Goal: Task Accomplishment & Management: Manage account settings

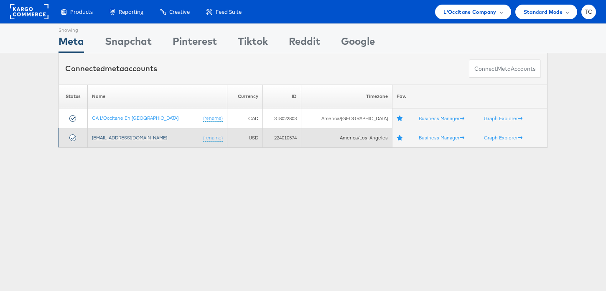
click at [137, 136] on link "[EMAIL_ADDRESS][DOMAIN_NAME]" at bounding box center [129, 137] width 75 height 6
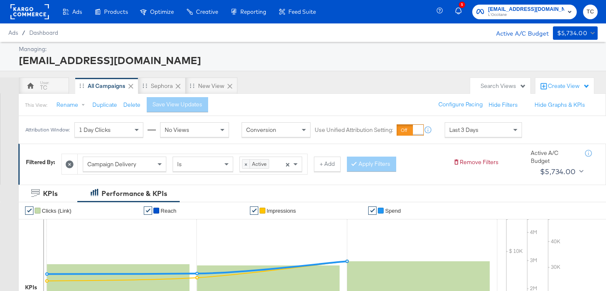
scroll to position [251, 0]
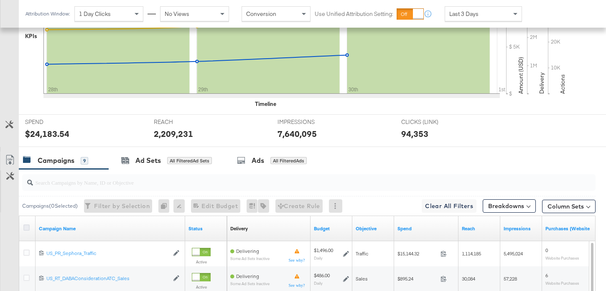
click at [27, 226] on icon at bounding box center [26, 227] width 6 height 6
click at [0, 0] on input "checkbox" at bounding box center [0, 0] width 0 height 0
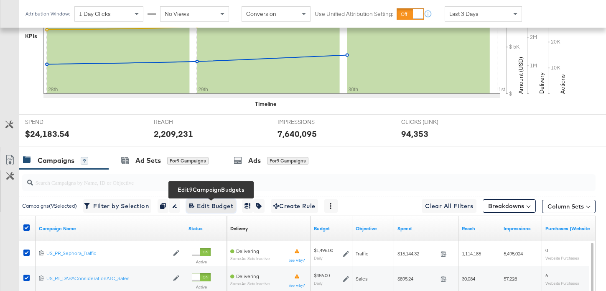
click at [210, 210] on span "Edit 9 Campaign Budgets Edit Budget" at bounding box center [211, 206] width 44 height 10
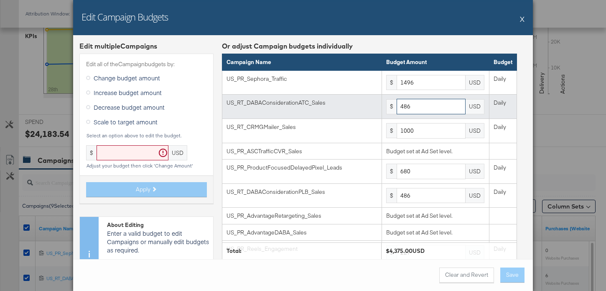
click at [430, 107] on input "486" at bounding box center [431, 106] width 69 height 15
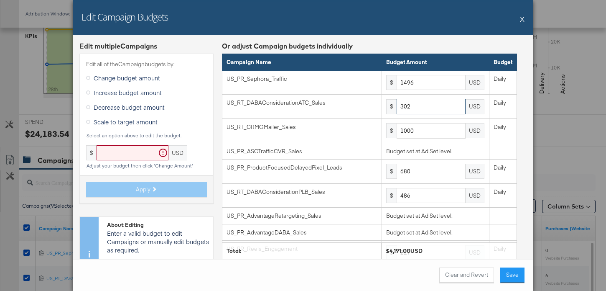
type input "302"
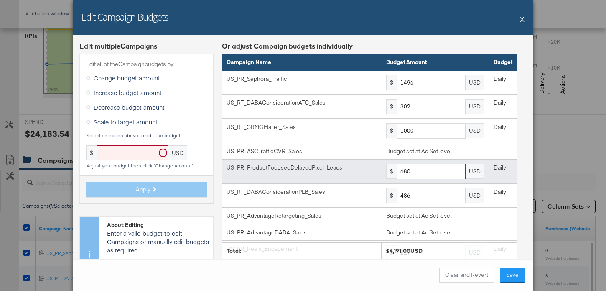
click at [437, 169] on input "680" at bounding box center [431, 171] width 69 height 15
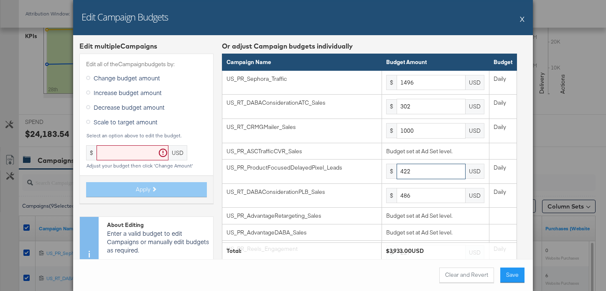
type input "422"
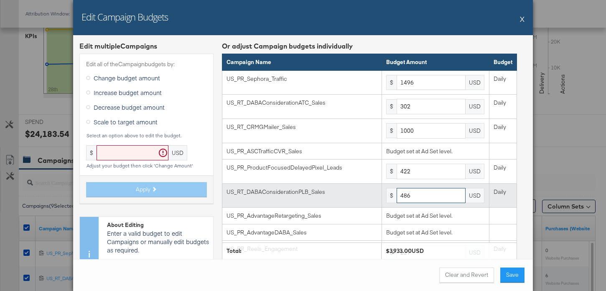
click at [424, 200] on input "486" at bounding box center [431, 195] width 69 height 15
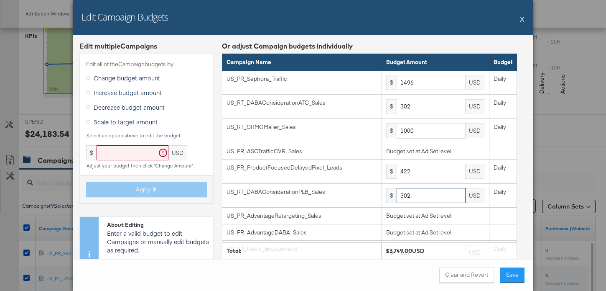
type input "302"
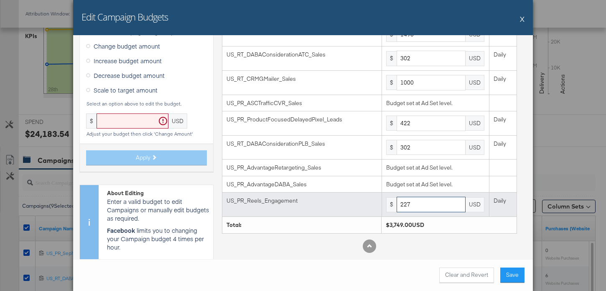
click at [432, 206] on input "227" at bounding box center [431, 204] width 69 height 15
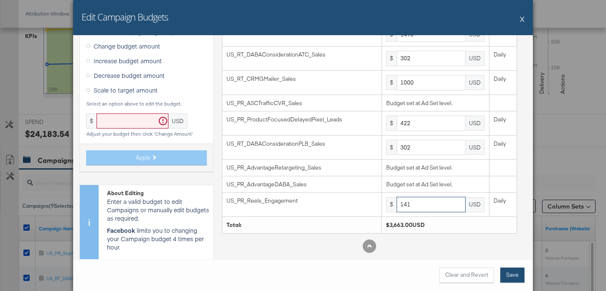
type input "141"
click at [512, 277] on button "Save" at bounding box center [513, 274] width 24 height 15
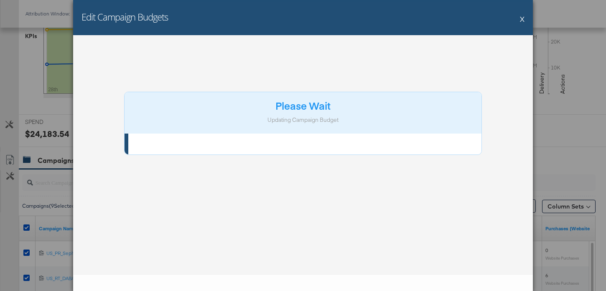
scroll to position [0, 0]
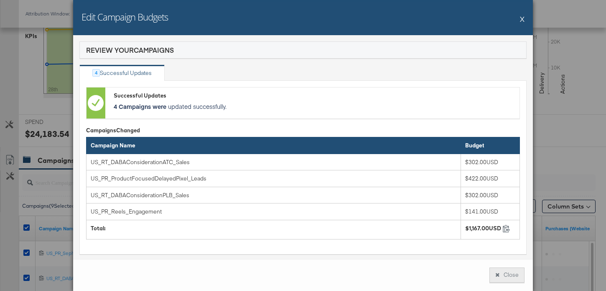
click at [513, 277] on button "Close" at bounding box center [507, 274] width 35 height 15
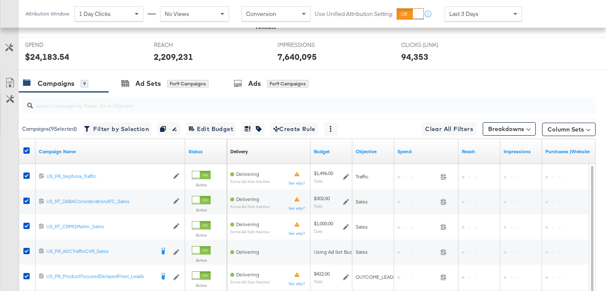
scroll to position [371, 0]
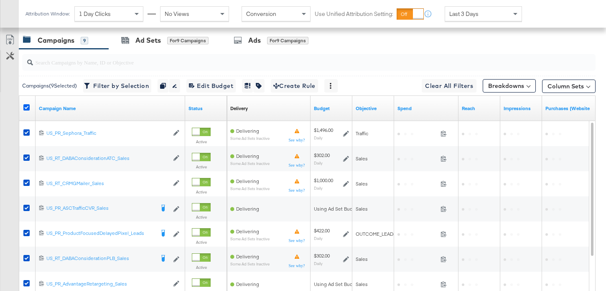
click at [26, 109] on icon at bounding box center [26, 107] width 6 height 6
click at [0, 0] on input "checkbox" at bounding box center [0, 0] width 0 height 0
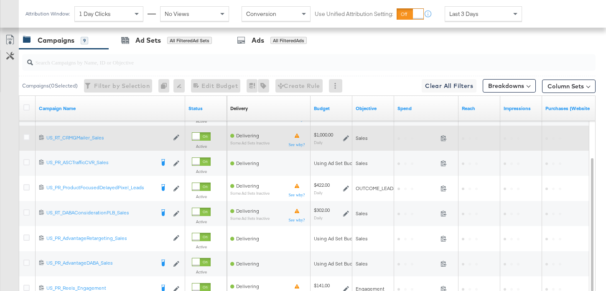
scroll to position [381, 0]
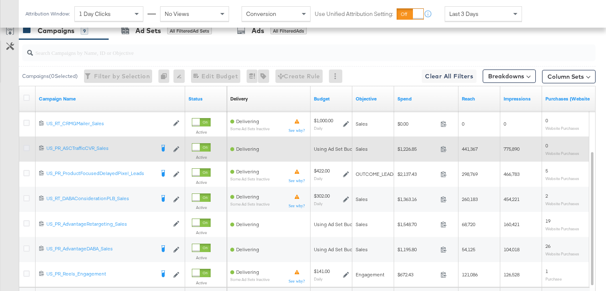
click at [27, 147] on icon at bounding box center [26, 148] width 6 height 6
click at [0, 0] on input "checkbox" at bounding box center [0, 0] width 0 height 0
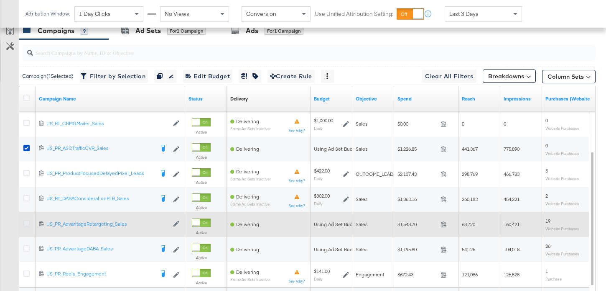
click at [29, 223] on icon at bounding box center [26, 223] width 6 height 6
click at [0, 0] on input "checkbox" at bounding box center [0, 0] width 0 height 0
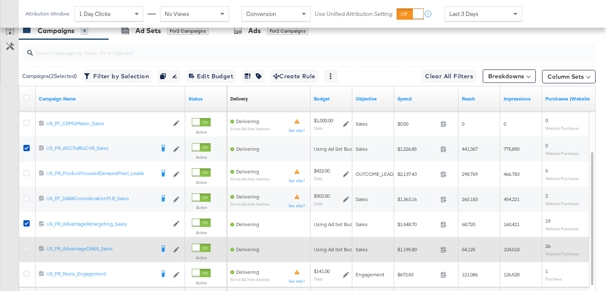
click at [26, 251] on icon at bounding box center [26, 248] width 6 height 6
click at [0, 0] on input "checkbox" at bounding box center [0, 0] width 0 height 0
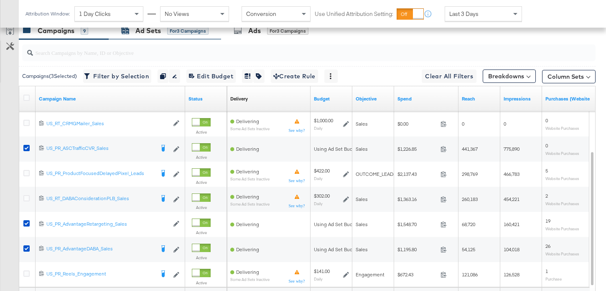
click at [143, 29] on div "Ad Sets" at bounding box center [149, 31] width 26 height 10
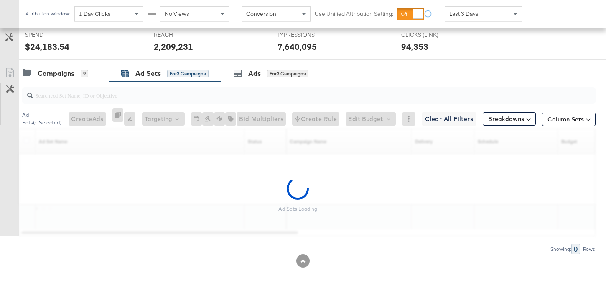
scroll to position [363, 0]
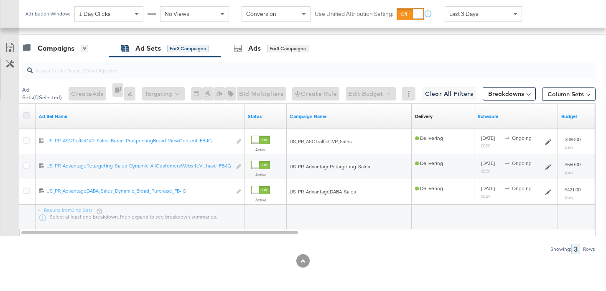
click at [26, 115] on icon at bounding box center [26, 115] width 6 height 6
click at [0, 0] on input "checkbox" at bounding box center [0, 0] width 0 height 0
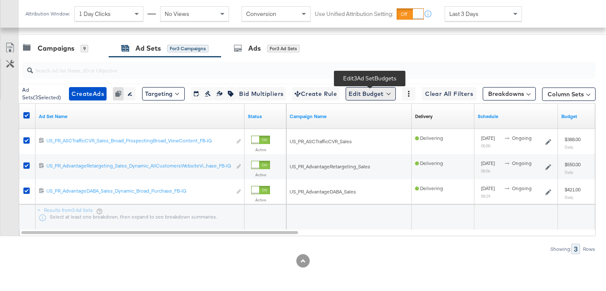
click at [368, 92] on button "Edit Budget" at bounding box center [371, 93] width 50 height 13
click at [374, 114] on span "Edit Ad Set Budget" at bounding box center [374, 115] width 48 height 11
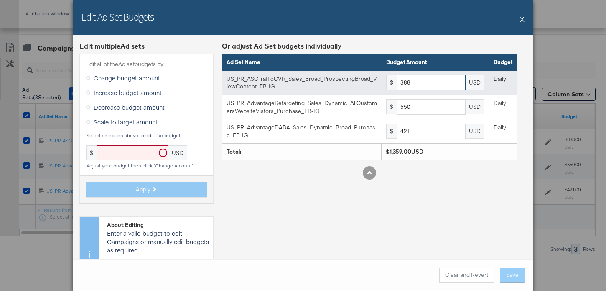
click at [414, 81] on input "388" at bounding box center [431, 82] width 69 height 15
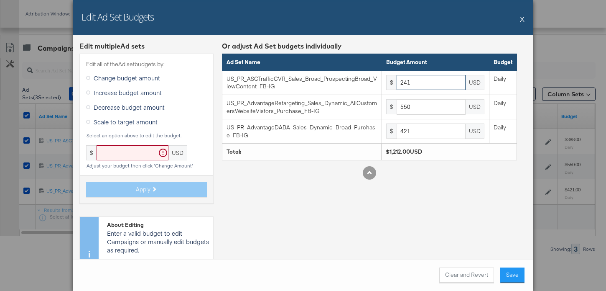
type input "241"
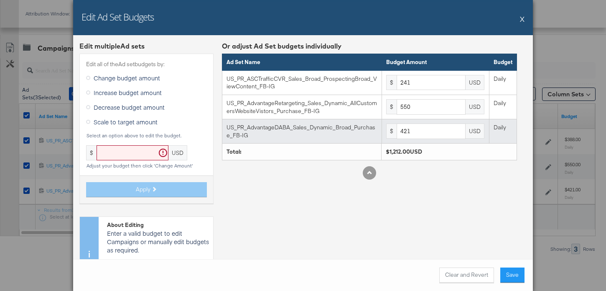
click at [410, 140] on td "$ 421 USD" at bounding box center [435, 131] width 107 height 24
click at [416, 133] on input "421" at bounding box center [431, 130] width 69 height 15
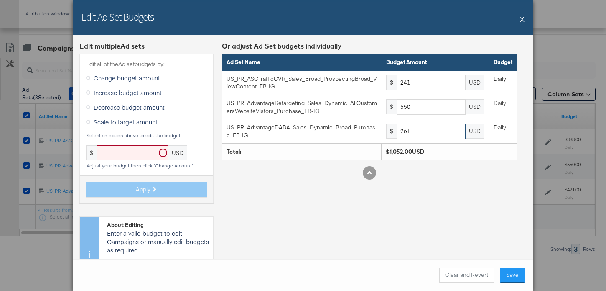
type input "261"
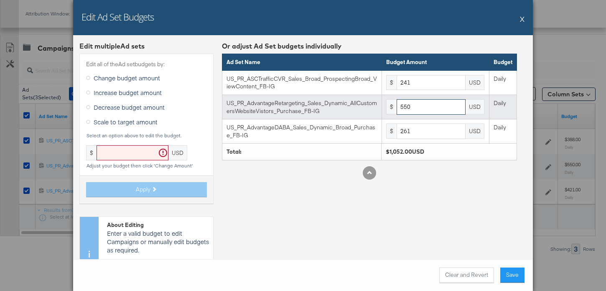
click at [420, 109] on input "550" at bounding box center [431, 106] width 69 height 15
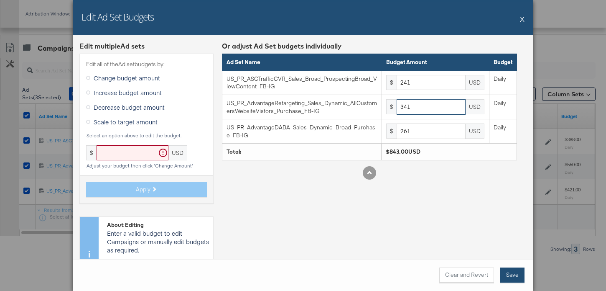
type input "341"
click at [516, 272] on button "Save" at bounding box center [513, 274] width 24 height 15
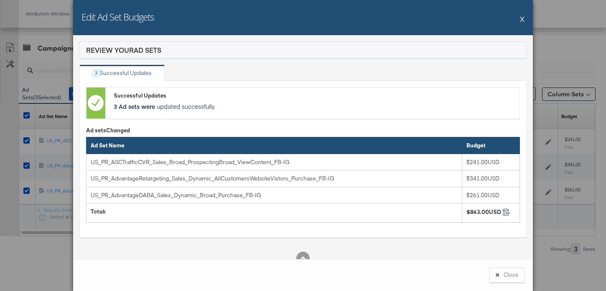
click at [516, 272] on button "Close" at bounding box center [507, 274] width 35 height 15
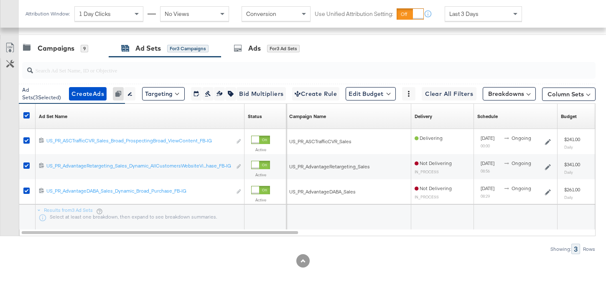
scroll to position [0, 0]
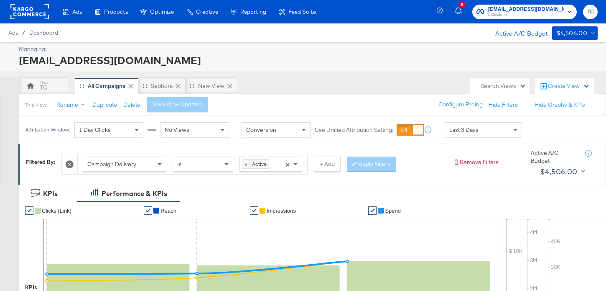
click at [519, 10] on span "social@us.loccitane.com" at bounding box center [527, 9] width 76 height 9
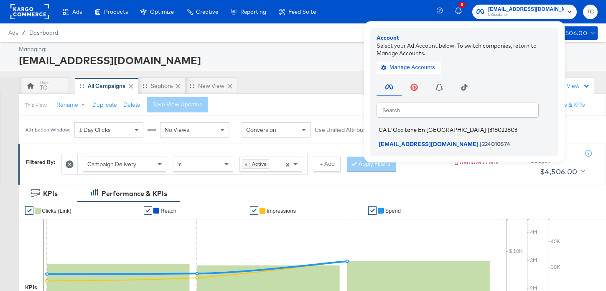
click at [442, 128] on span "CA L'Occitane En [GEOGRAPHIC_DATA]" at bounding box center [432, 129] width 107 height 7
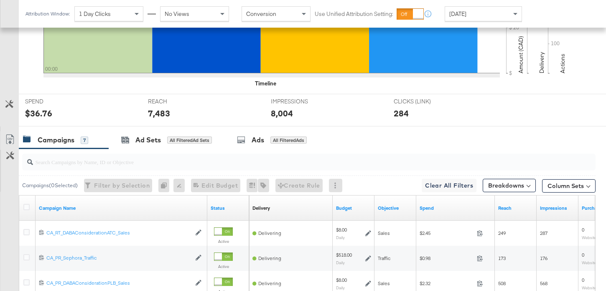
scroll to position [294, 0]
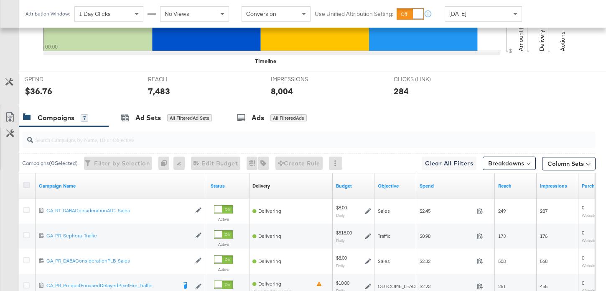
click at [28, 184] on icon at bounding box center [26, 185] width 6 height 6
click at [0, 0] on input "checkbox" at bounding box center [0, 0] width 0 height 0
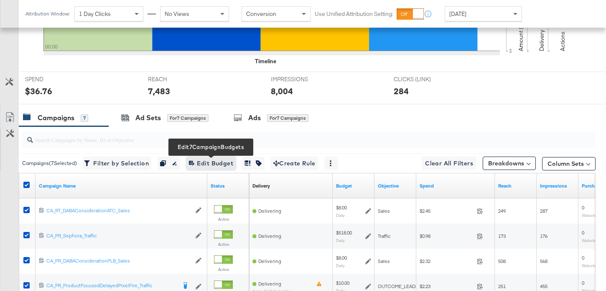
click at [202, 163] on span "Edit 7 Campaign Budgets Edit Budget" at bounding box center [211, 163] width 44 height 10
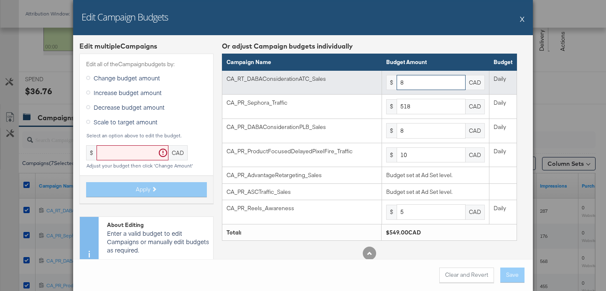
click at [421, 84] on input "8" at bounding box center [431, 82] width 69 height 15
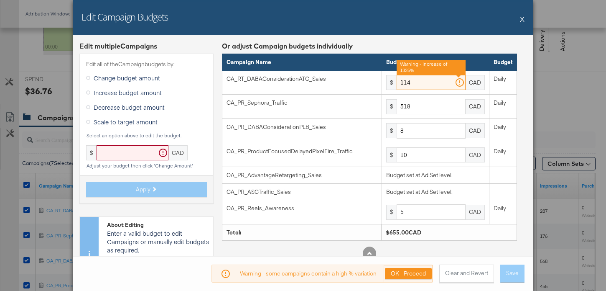
type input "114"
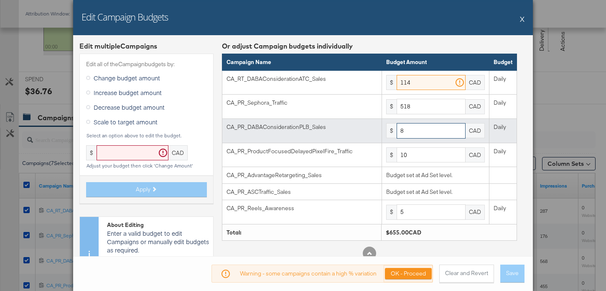
click at [420, 134] on input "8" at bounding box center [431, 130] width 69 height 15
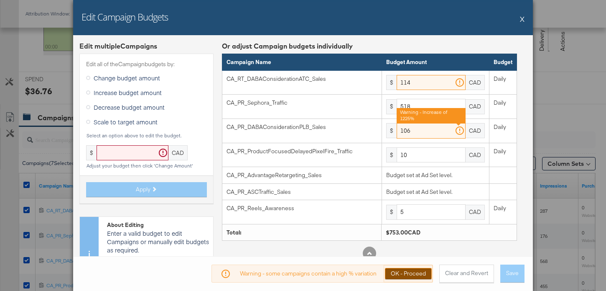
type input "106"
click at [409, 270] on button "OK - Proceed" at bounding box center [408, 273] width 47 height 11
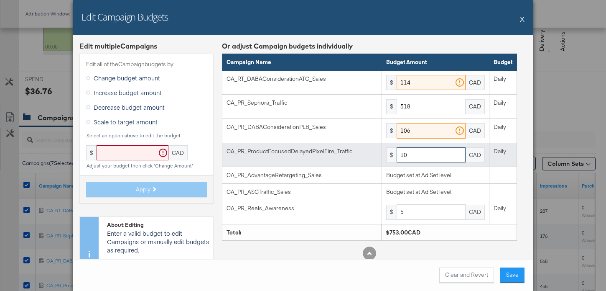
click at [423, 153] on input "10" at bounding box center [431, 154] width 69 height 15
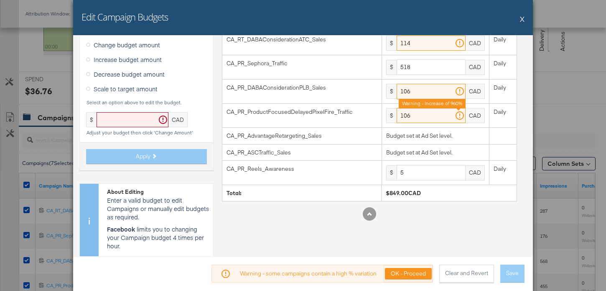
scroll to position [41, 0]
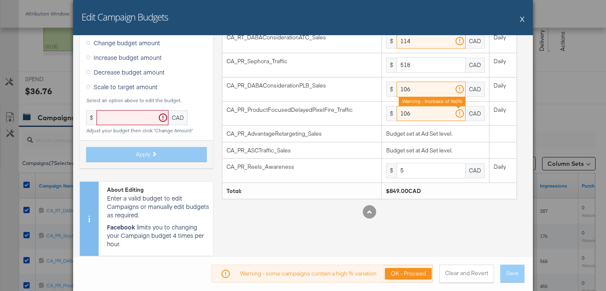
type input "106"
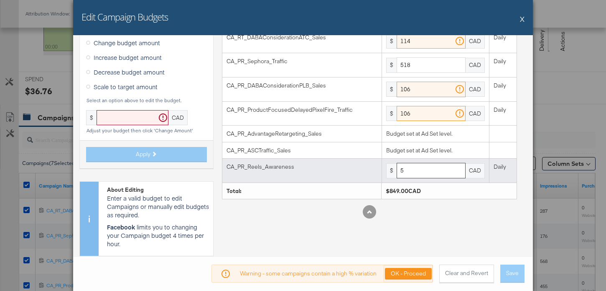
click at [414, 173] on input "5" at bounding box center [431, 170] width 69 height 15
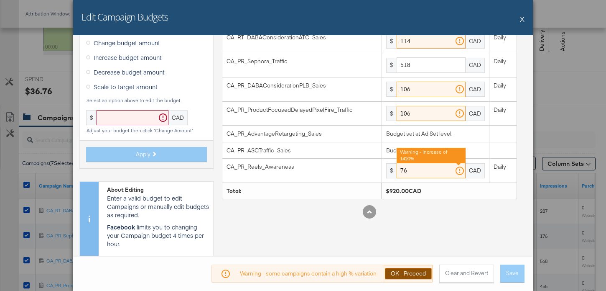
type input "76"
click at [412, 269] on button "OK - Proceed" at bounding box center [408, 273] width 47 height 11
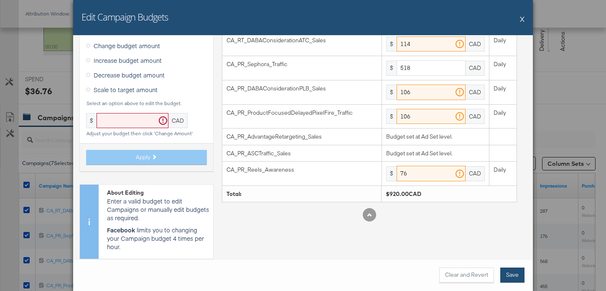
click at [514, 271] on button "Save" at bounding box center [513, 274] width 24 height 15
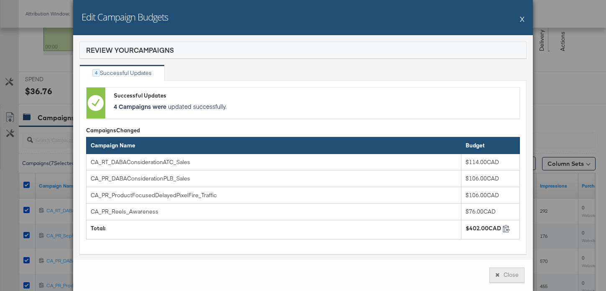
click at [506, 272] on button "Close" at bounding box center [507, 274] width 35 height 15
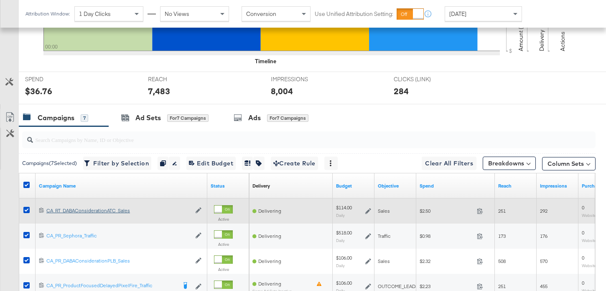
scroll to position [344, 0]
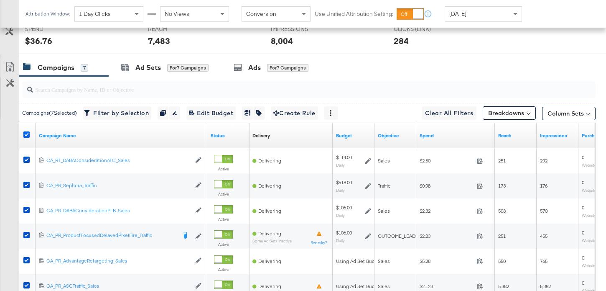
click at [27, 133] on icon at bounding box center [26, 134] width 6 height 6
click at [0, 0] on input "checkbox" at bounding box center [0, 0] width 0 height 0
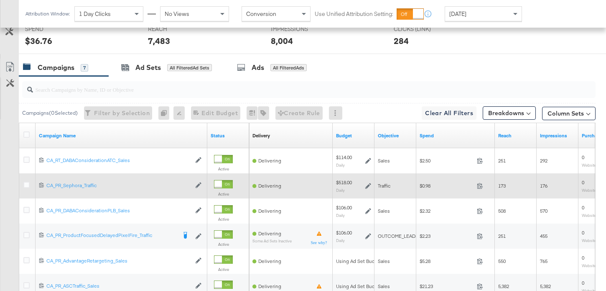
scroll to position [399, 0]
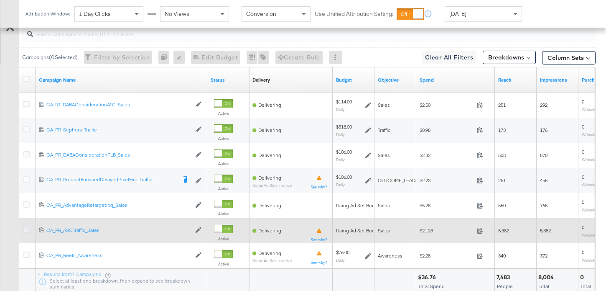
click at [23, 227] on icon at bounding box center [26, 229] width 6 height 6
click at [0, 0] on input "checkbox" at bounding box center [0, 0] width 0 height 0
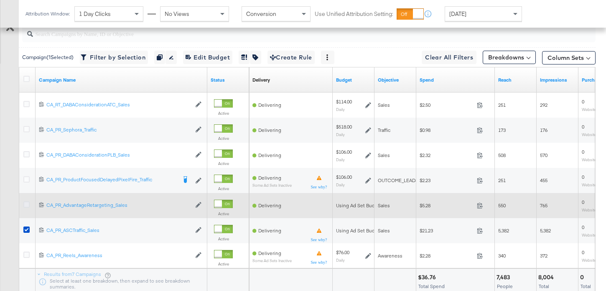
click at [26, 203] on icon at bounding box center [26, 204] width 6 height 6
click at [0, 0] on input "checkbox" at bounding box center [0, 0] width 0 height 0
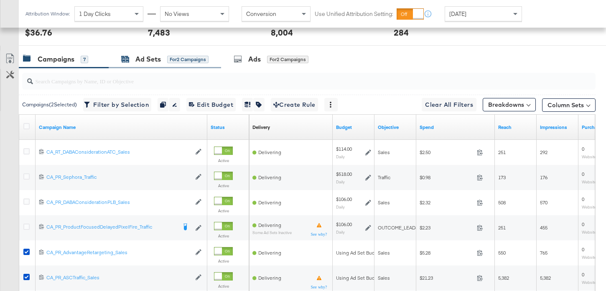
click at [165, 56] on div "Ad Sets for 2 Campaigns" at bounding box center [164, 59] width 87 height 10
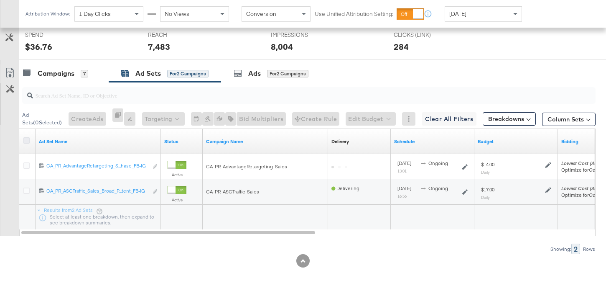
click at [26, 140] on icon at bounding box center [26, 140] width 6 height 6
click at [0, 0] on input "checkbox" at bounding box center [0, 0] width 0 height 0
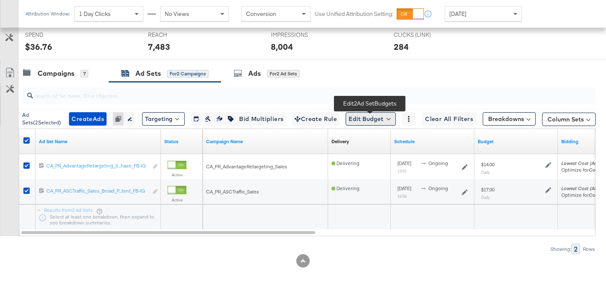
click at [369, 119] on button "Edit Budget" at bounding box center [371, 118] width 50 height 13
click at [370, 144] on span "Edit Ad Set Budget" at bounding box center [374, 140] width 48 height 11
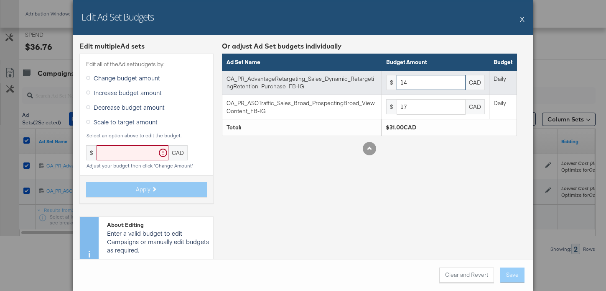
click at [417, 84] on input "14" at bounding box center [431, 82] width 69 height 15
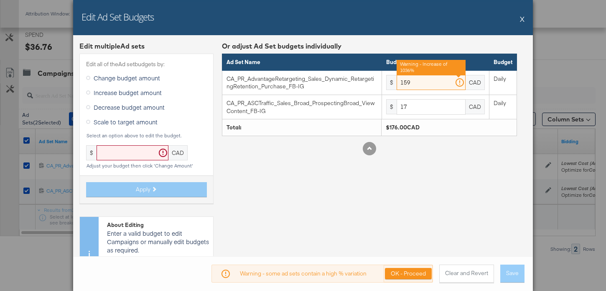
type input "159"
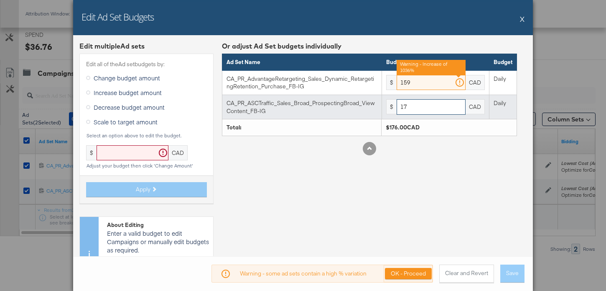
click at [416, 107] on input "17" at bounding box center [431, 106] width 69 height 15
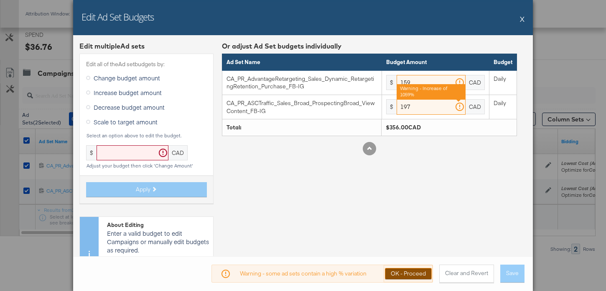
type input "197"
click at [422, 274] on button "OK - Proceed" at bounding box center [408, 273] width 47 height 11
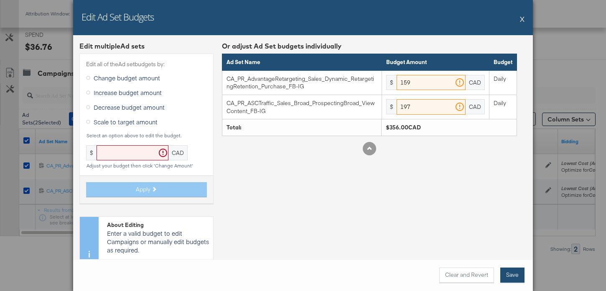
click at [511, 275] on button "Save" at bounding box center [513, 274] width 24 height 15
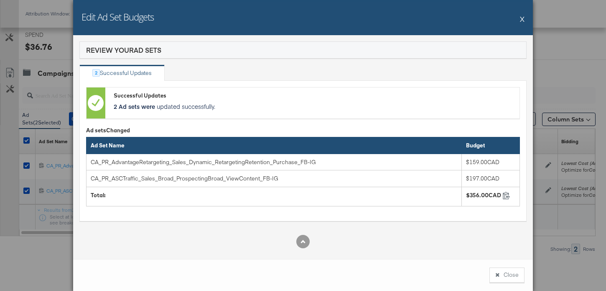
click at [511, 275] on button "Close" at bounding box center [507, 274] width 35 height 15
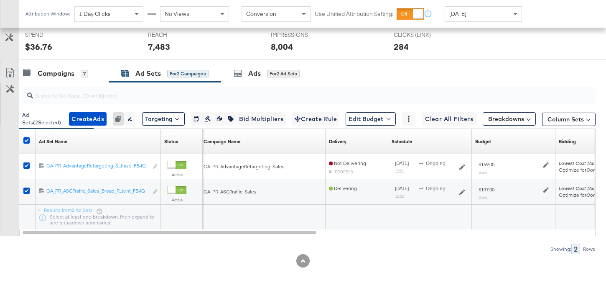
scroll to position [0, 0]
